Goal: Task Accomplishment & Management: Manage account settings

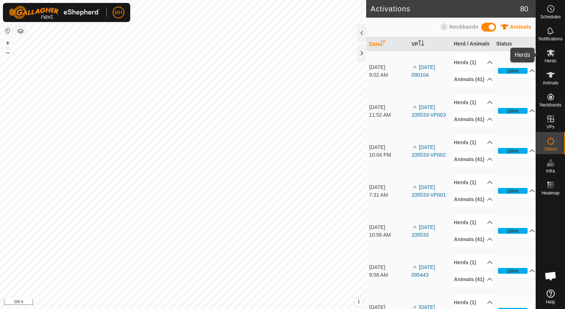
click at [552, 62] on span "Herds" at bounding box center [550, 61] width 12 height 4
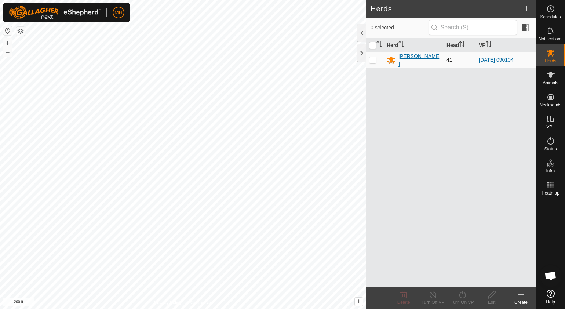
click at [402, 57] on div "[PERSON_NAME]" at bounding box center [419, 59] width 42 height 15
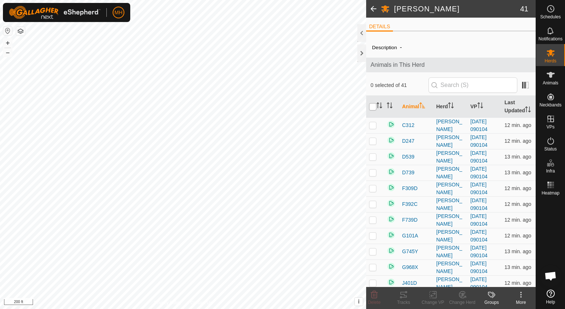
click at [372, 106] on input "checkbox" at bounding box center [372, 106] width 7 height 7
checkbox input "true"
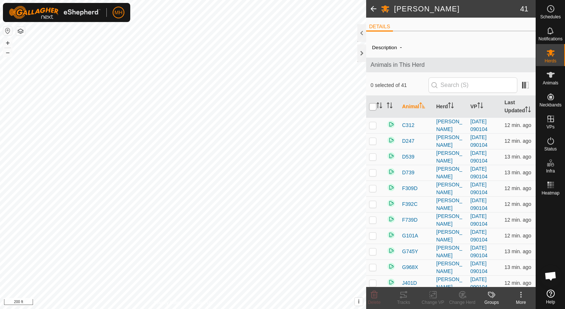
checkbox input "true"
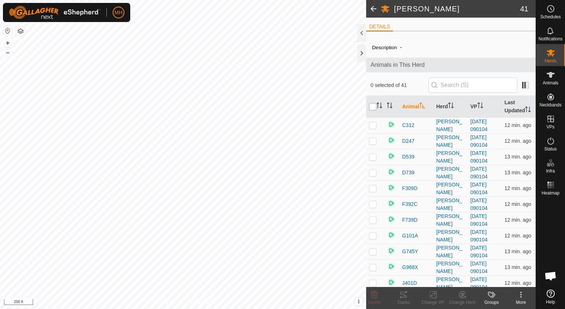
checkbox input "true"
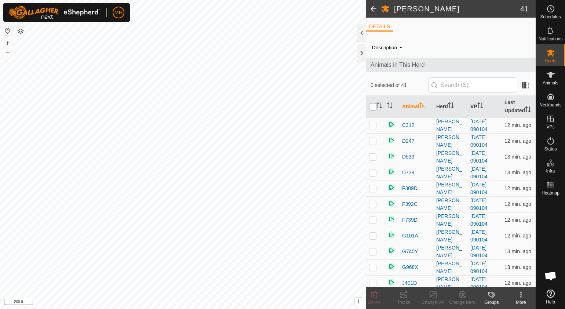
checkbox input "true"
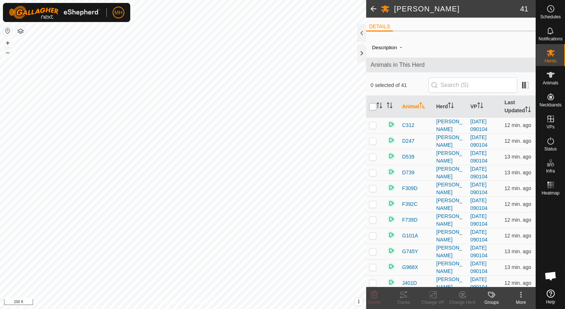
checkbox input "true"
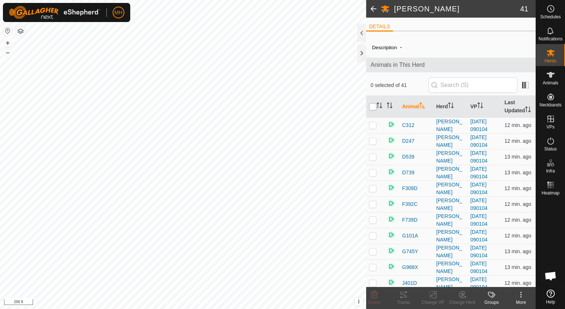
checkbox input "true"
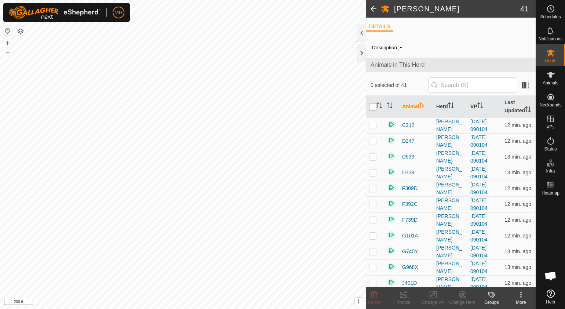
checkbox input "true"
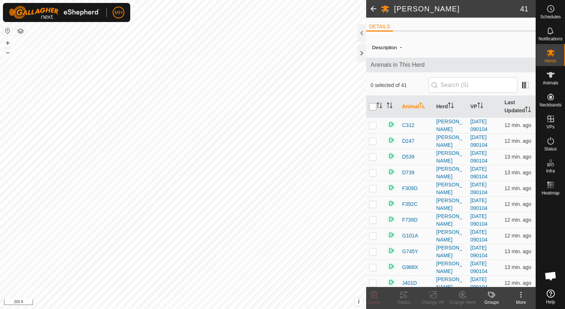
checkbox input "true"
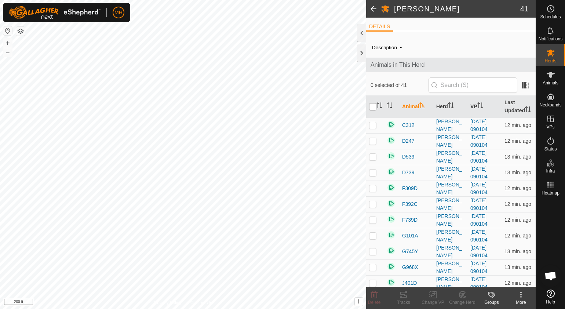
checkbox input "true"
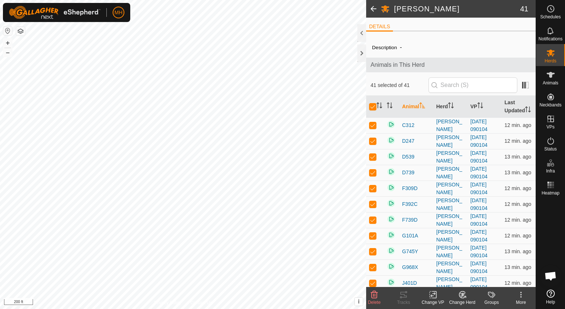
click at [434, 294] on icon at bounding box center [432, 294] width 5 height 5
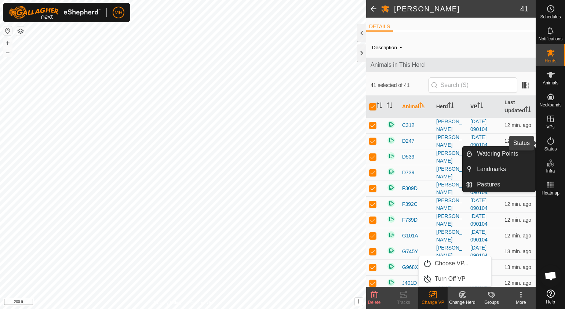
click at [554, 143] on icon at bounding box center [550, 140] width 9 height 9
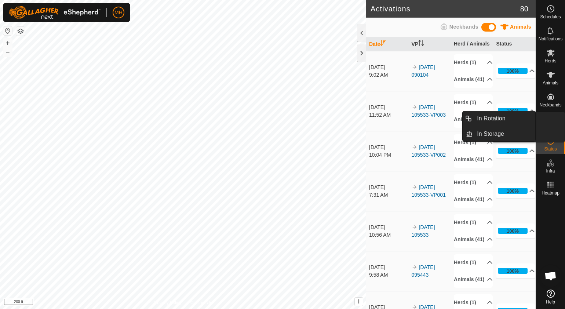
click at [548, 117] on link "In Rotation" at bounding box center [533, 119] width 63 height 15
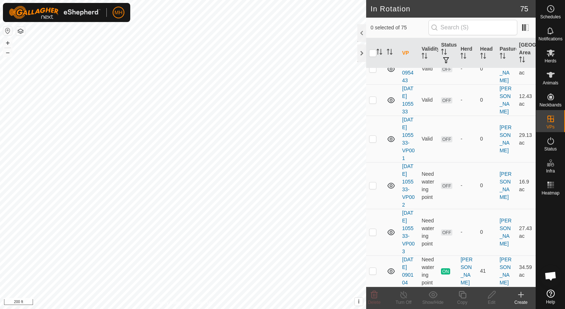
scroll to position [2995, 0]
click at [372, 268] on p-checkbox at bounding box center [372, 271] width 7 height 6
checkbox input "true"
click at [463, 294] on icon at bounding box center [462, 294] width 9 height 9
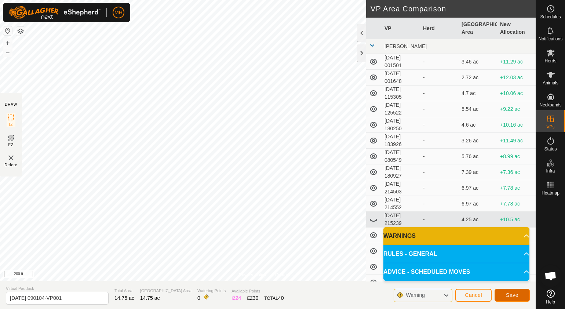
click at [506, 298] on button "Save" at bounding box center [511, 295] width 35 height 13
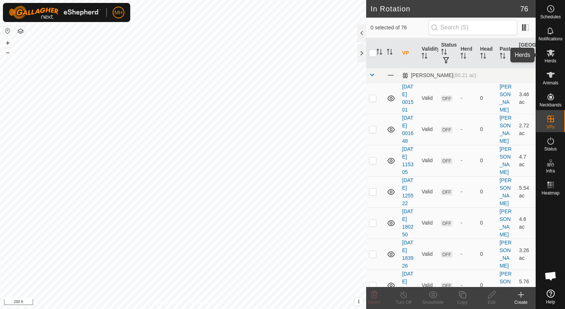
click at [554, 59] on span "Herds" at bounding box center [550, 61] width 12 height 4
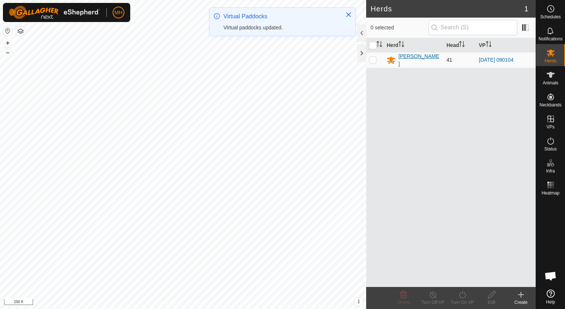
click at [419, 58] on div "[PERSON_NAME]" at bounding box center [419, 59] width 42 height 15
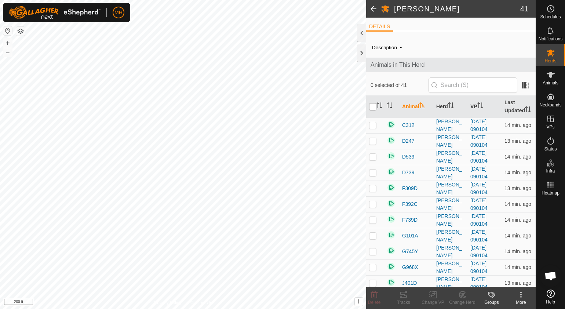
click at [374, 105] on input "checkbox" at bounding box center [372, 106] width 7 height 7
checkbox input "true"
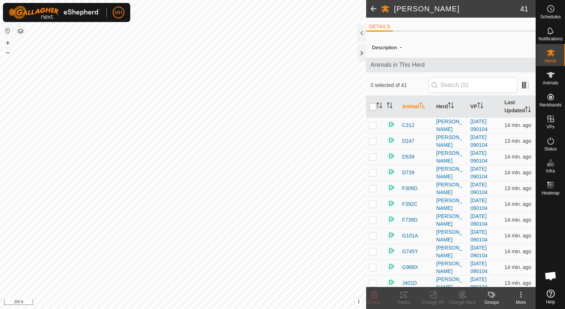
checkbox input "true"
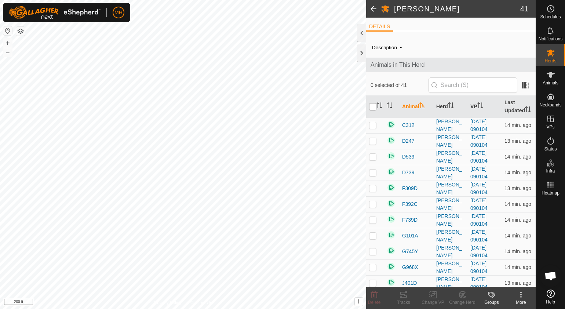
checkbox input "true"
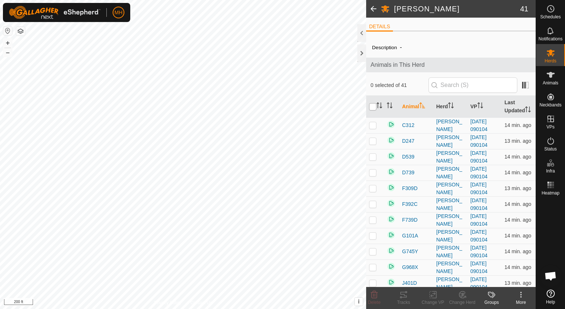
checkbox input "true"
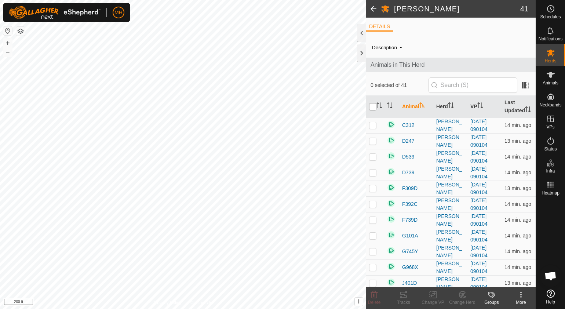
checkbox input "true"
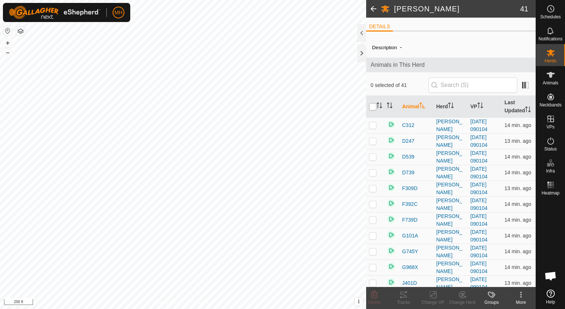
checkbox input "true"
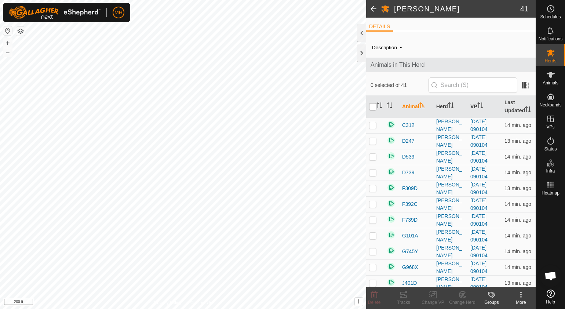
checkbox input "true"
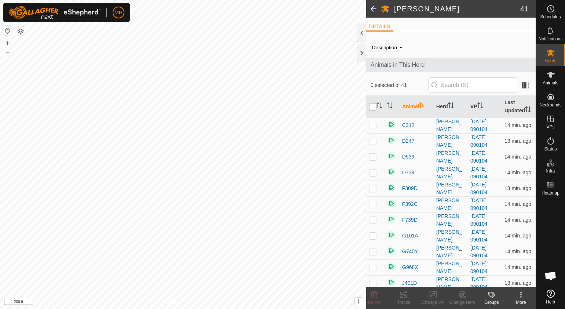
checkbox input "true"
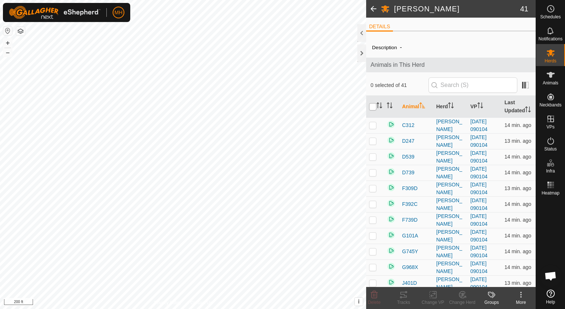
checkbox input "true"
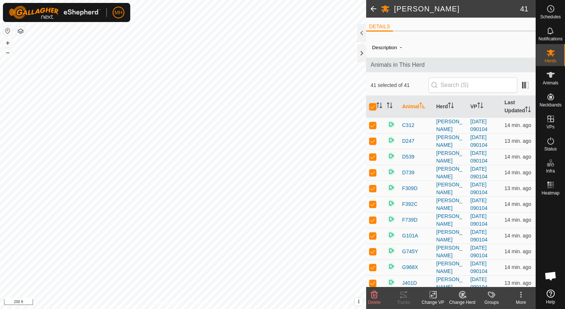
click at [433, 295] on icon at bounding box center [432, 294] width 9 height 9
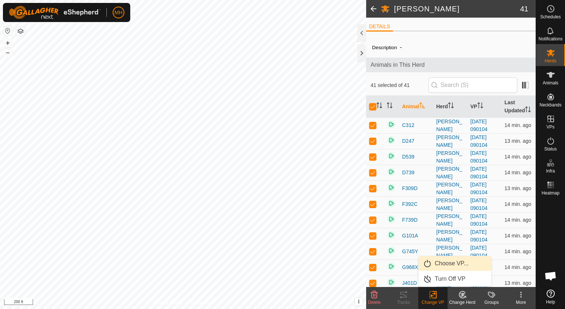
click at [449, 266] on link "Choose VP..." at bounding box center [455, 263] width 73 height 15
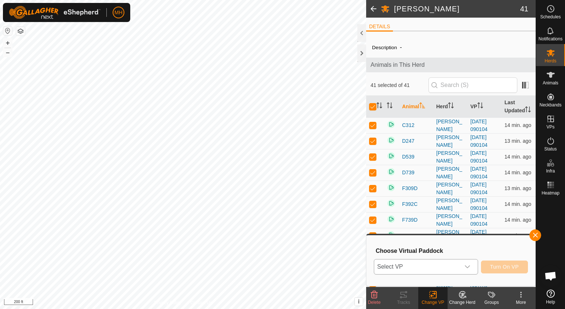
click at [448, 267] on span "Select VP" at bounding box center [417, 266] width 86 height 15
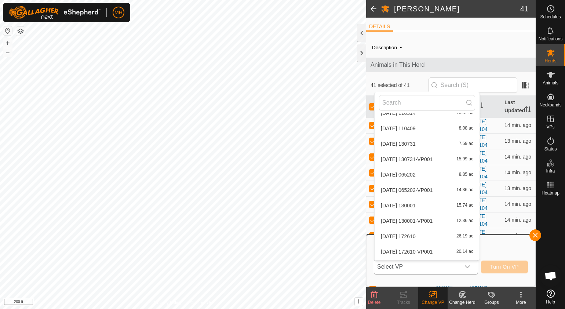
scroll to position [1040, 0]
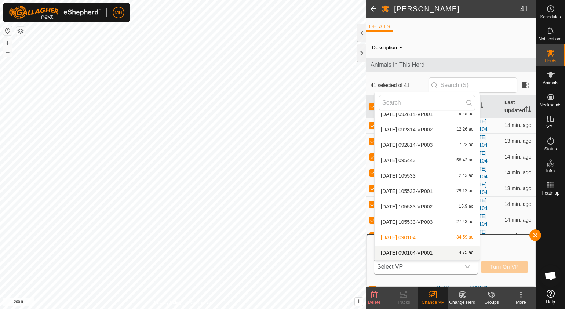
click at [416, 251] on li "[DATE] 090104-VP001 14.75 ac" at bounding box center [427, 252] width 105 height 15
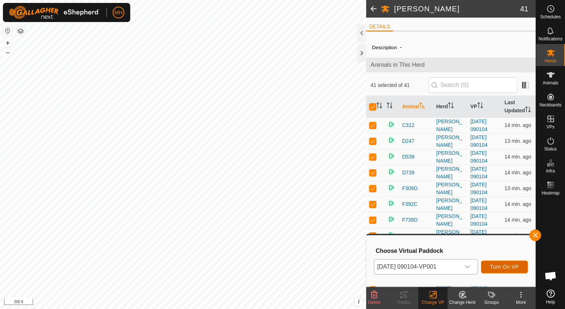
click at [508, 271] on button "Turn On VP" at bounding box center [504, 266] width 47 height 13
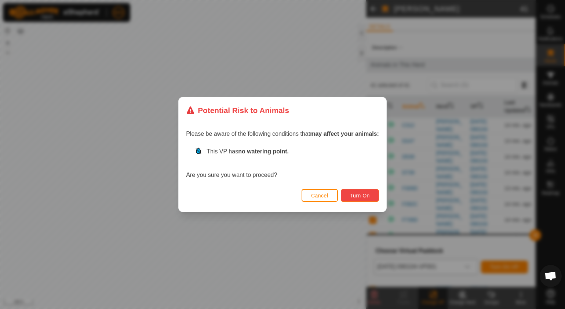
click at [347, 192] on button "Turn On" at bounding box center [360, 195] width 38 height 13
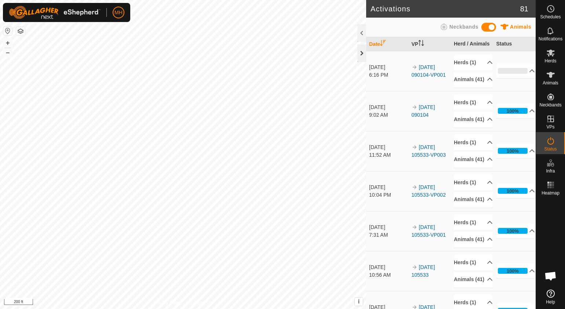
click at [359, 57] on div at bounding box center [361, 53] width 9 height 18
